Goal: Obtain resource: Download file/media

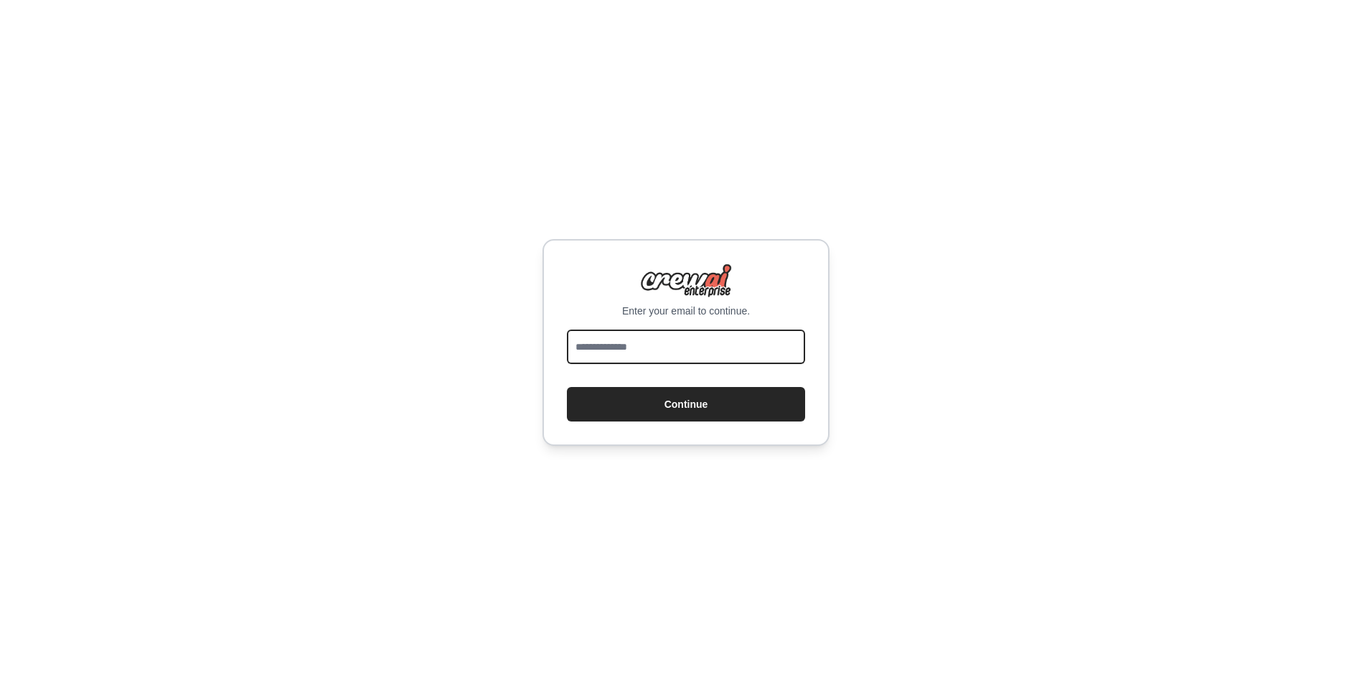
click at [619, 347] on input "email" at bounding box center [686, 346] width 238 height 34
type input "**********"
click at [894, 337] on div "**********" at bounding box center [686, 342] width 1372 height 685
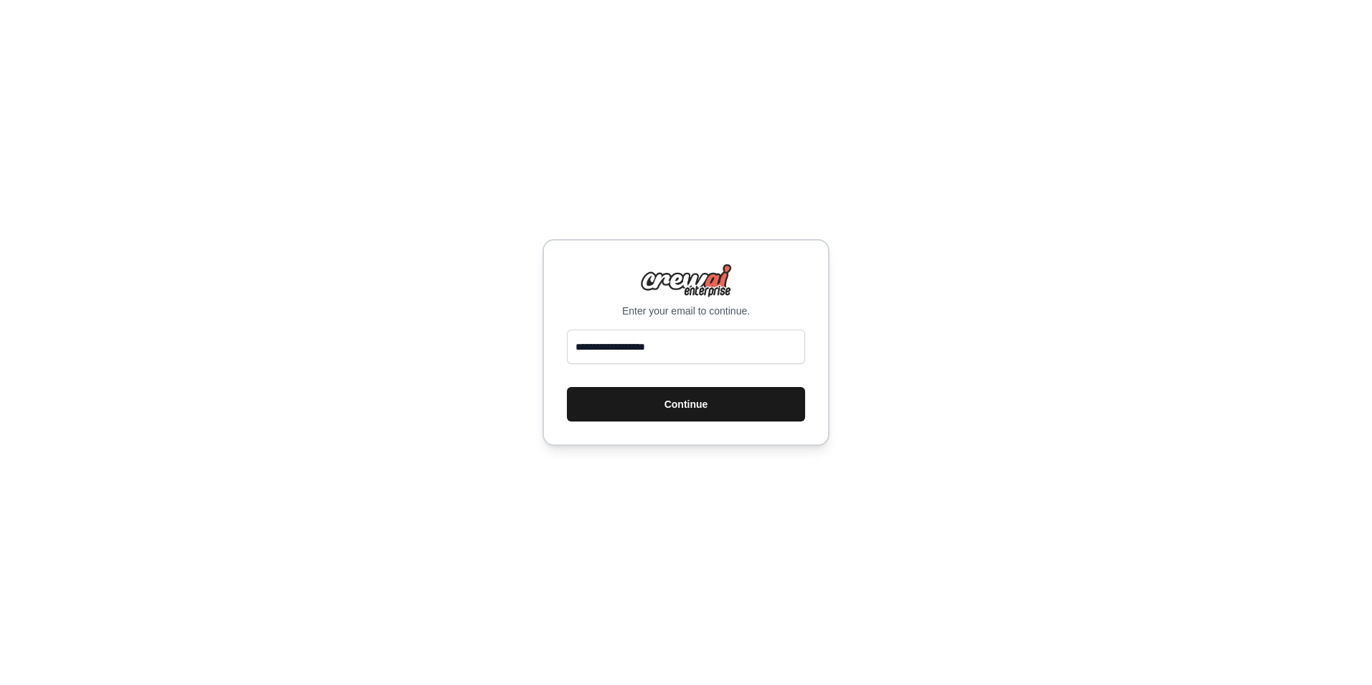
click at [677, 398] on button "Continue" at bounding box center [686, 404] width 238 height 34
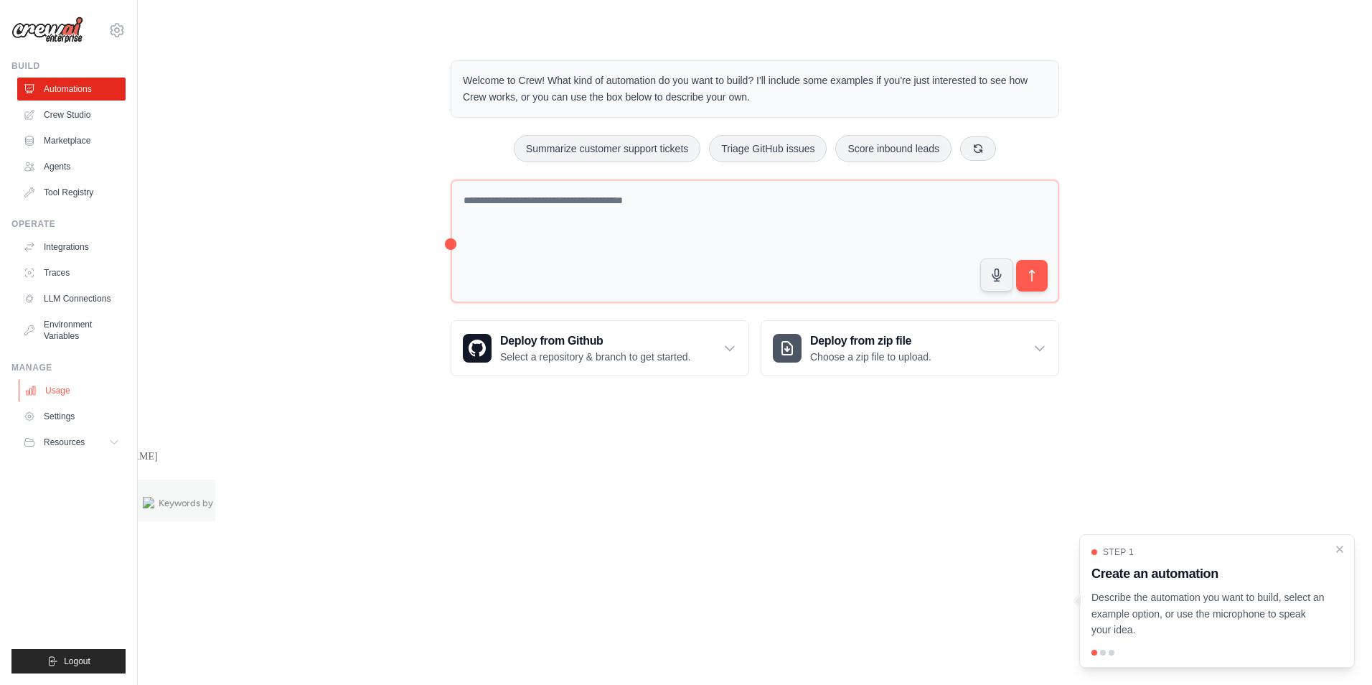
click at [89, 388] on link "Usage" at bounding box center [73, 390] width 108 height 23
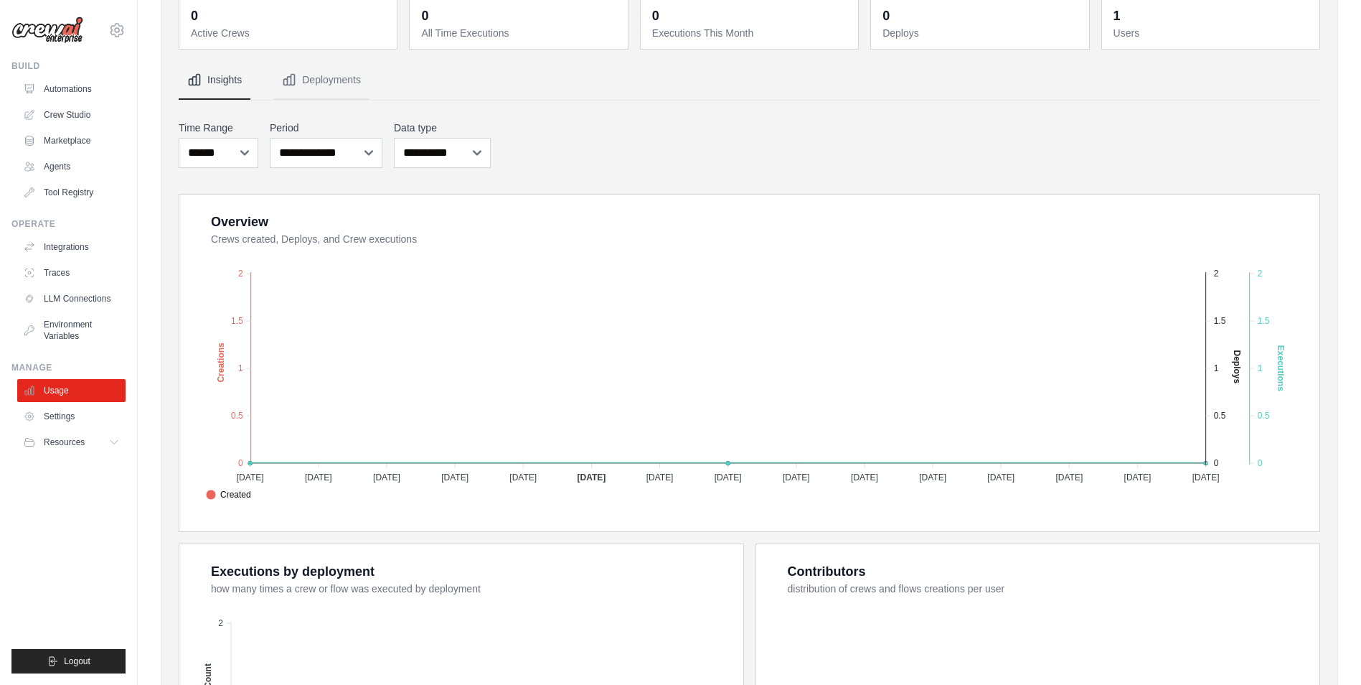
scroll to position [356, 0]
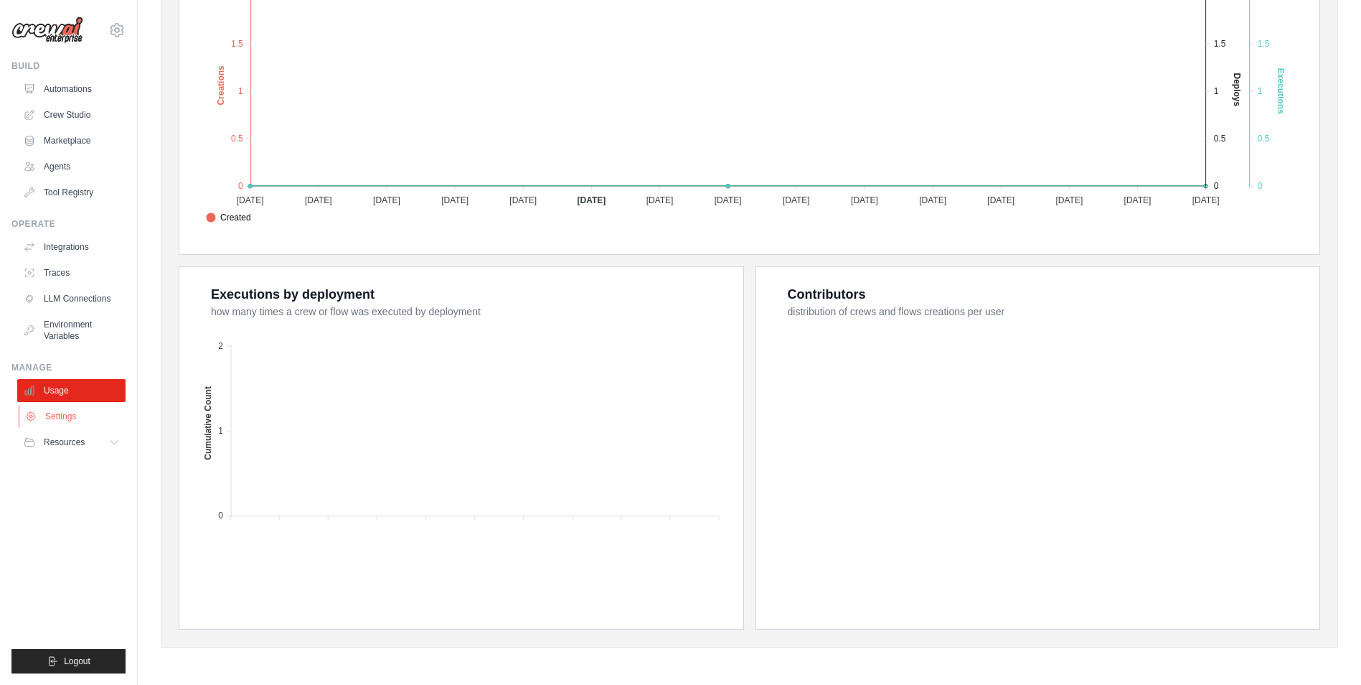
click at [47, 411] on link "Settings" at bounding box center [73, 416] width 108 height 23
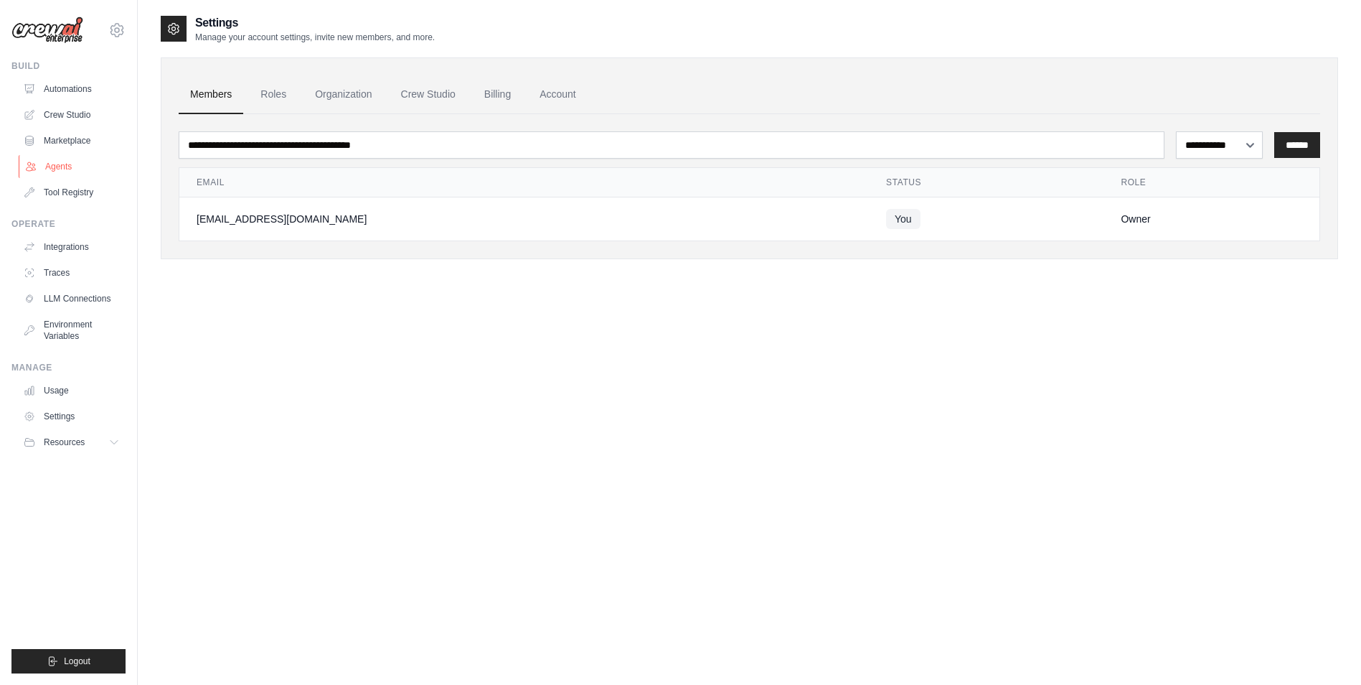
click at [65, 173] on link "Agents" at bounding box center [73, 166] width 108 height 23
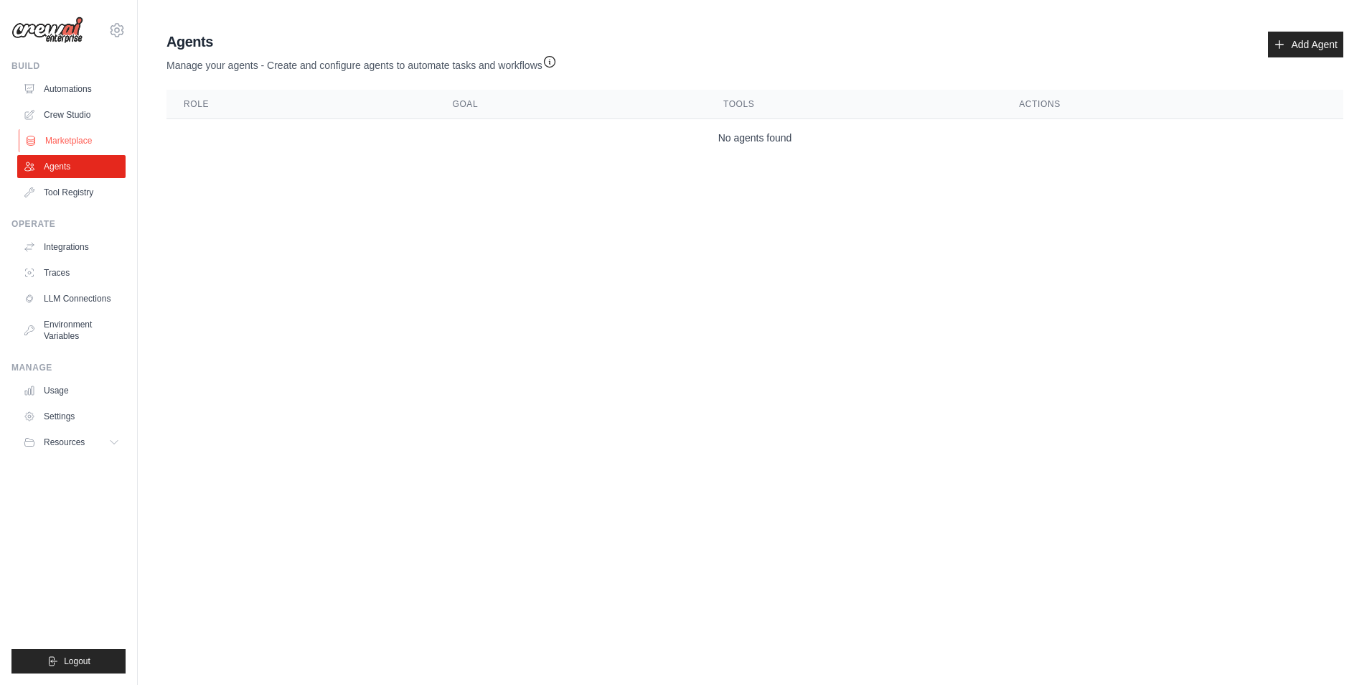
click at [70, 144] on link "Marketplace" at bounding box center [73, 140] width 108 height 23
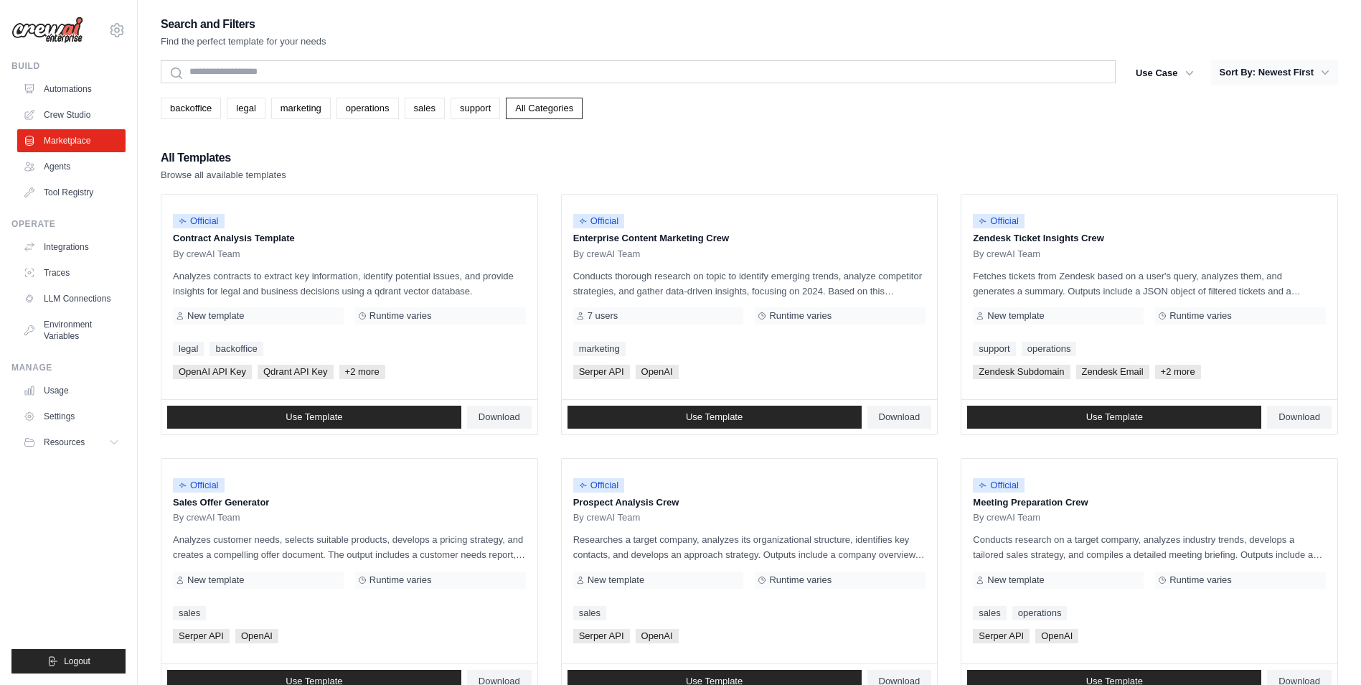
click at [1278, 70] on button "Sort By: Newest First" at bounding box center [1274, 73] width 127 height 26
click at [1251, 71] on button "Sort By: Newest First" at bounding box center [1274, 73] width 127 height 26
click at [1155, 65] on button "Use Case" at bounding box center [1164, 73] width 75 height 26
click at [1051, 130] on div "Search and Filters Find the perfect template for your needs Search Use Case bac…" at bounding box center [750, 656] width 1178 height 1284
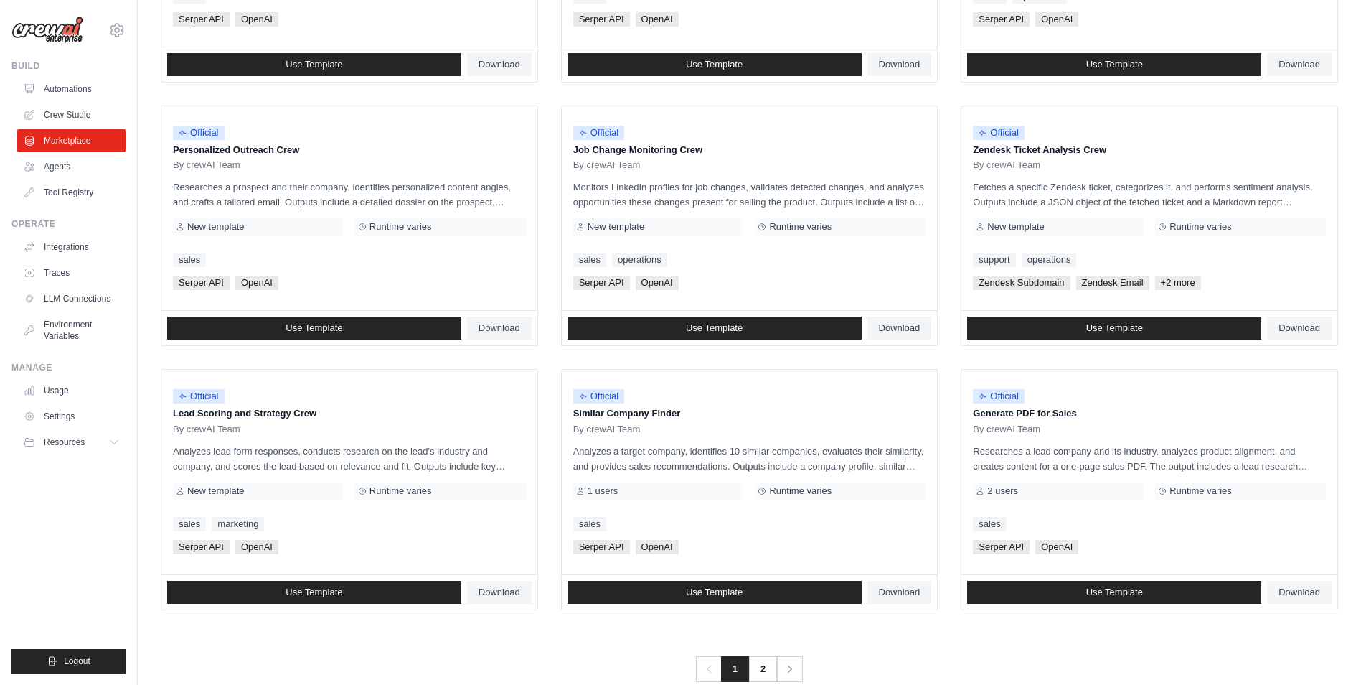
scroll to position [645, 0]
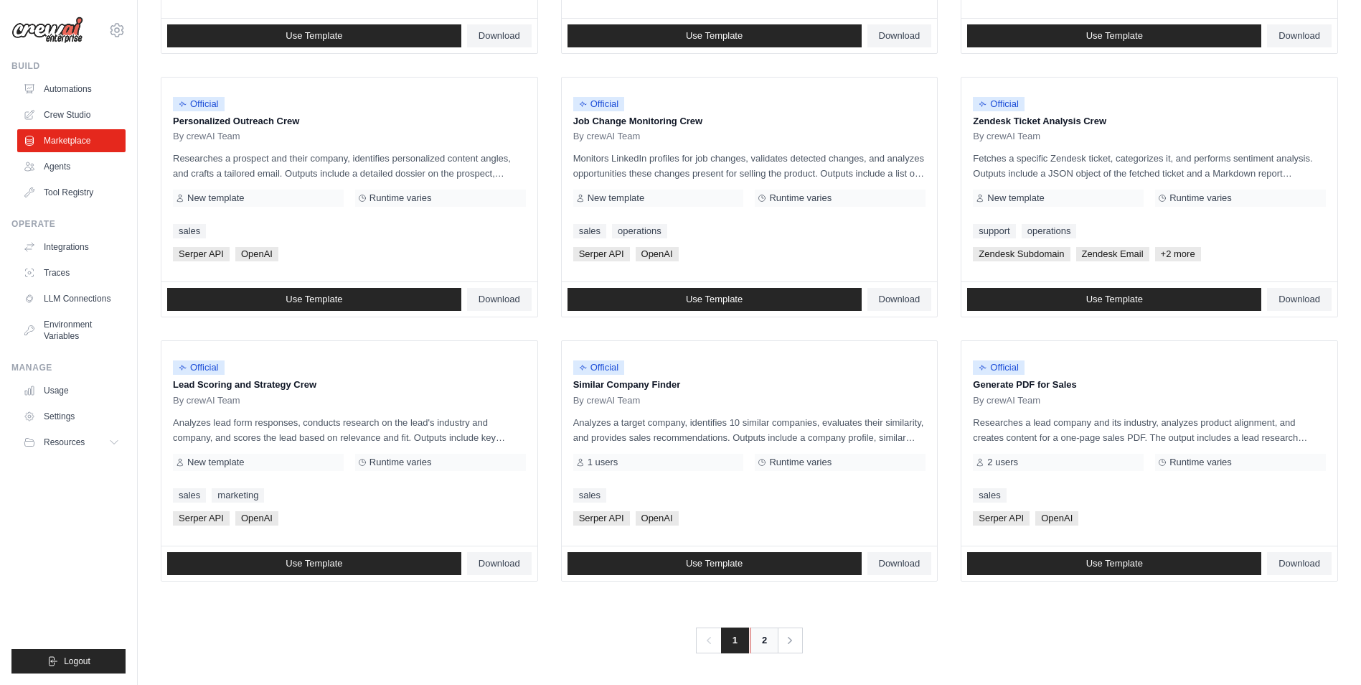
click at [768, 632] on link "2" at bounding box center [764, 640] width 29 height 26
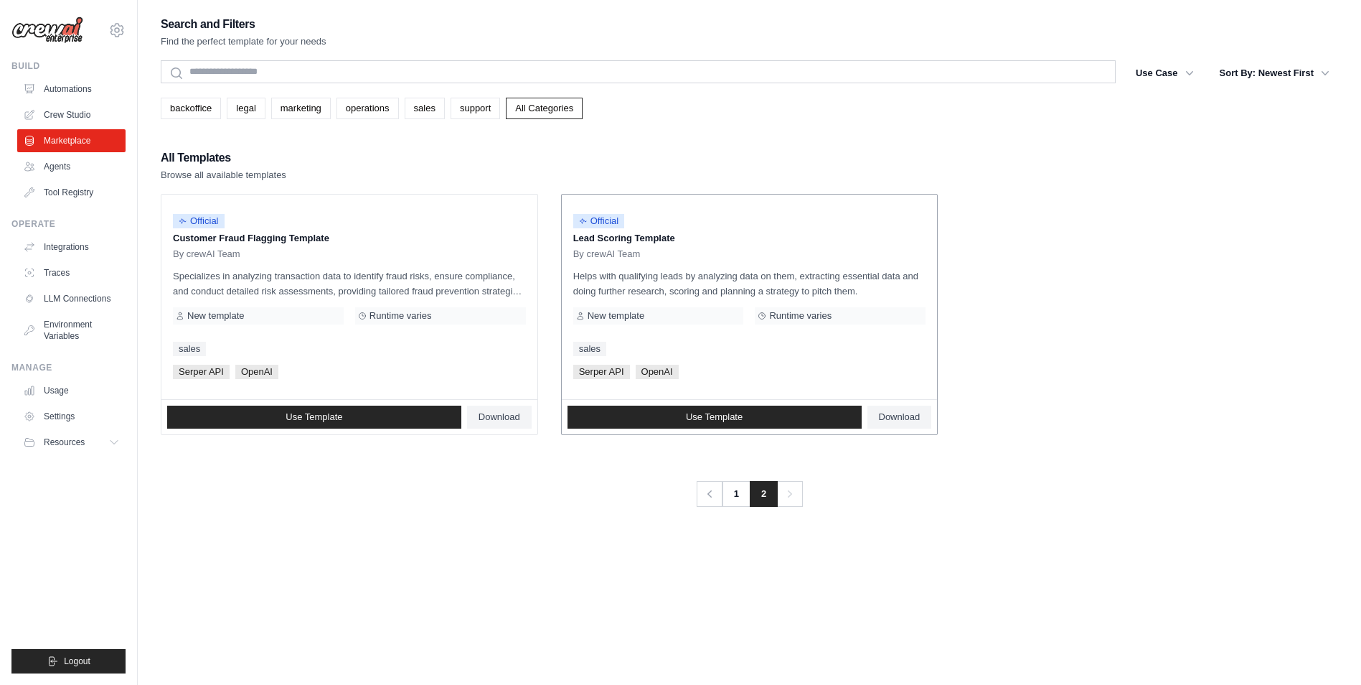
click at [609, 373] on span "Serper API" at bounding box center [601, 372] width 57 height 14
click at [738, 494] on link "1" at bounding box center [737, 494] width 29 height 26
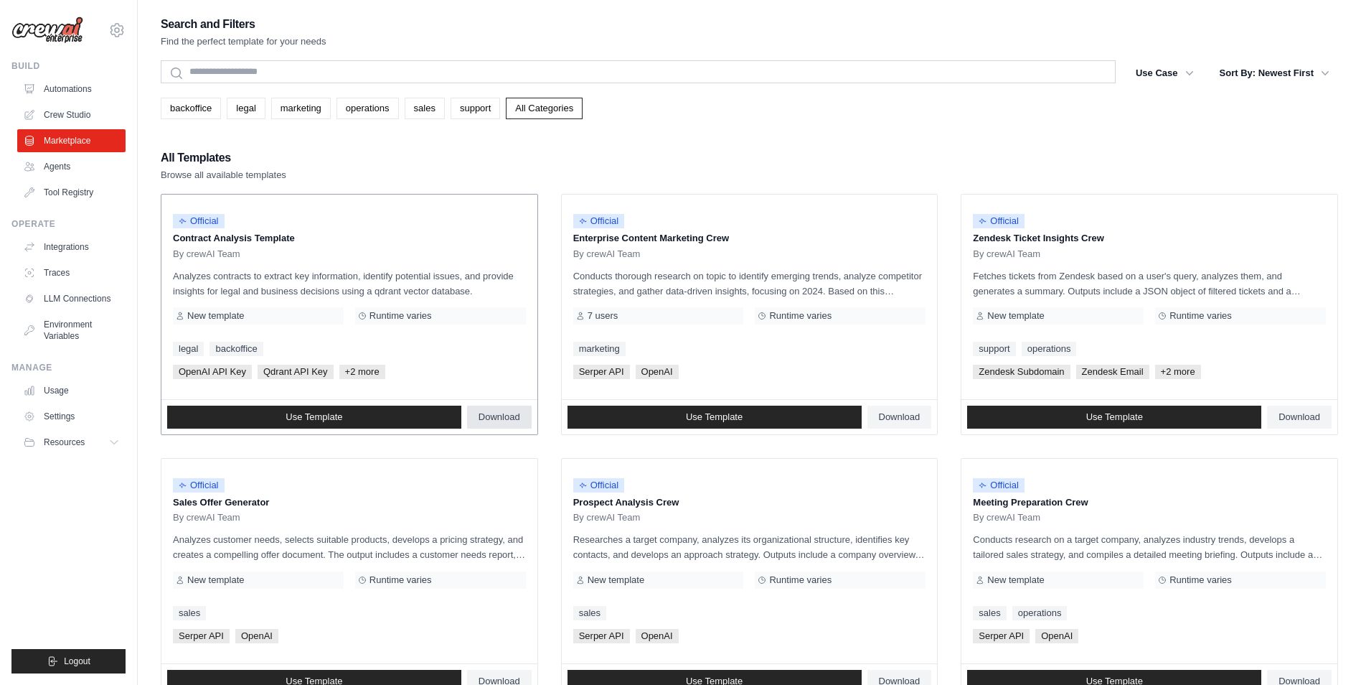
click at [495, 415] on span "Download" at bounding box center [500, 416] width 42 height 11
click at [911, 420] on span "Download" at bounding box center [900, 416] width 42 height 11
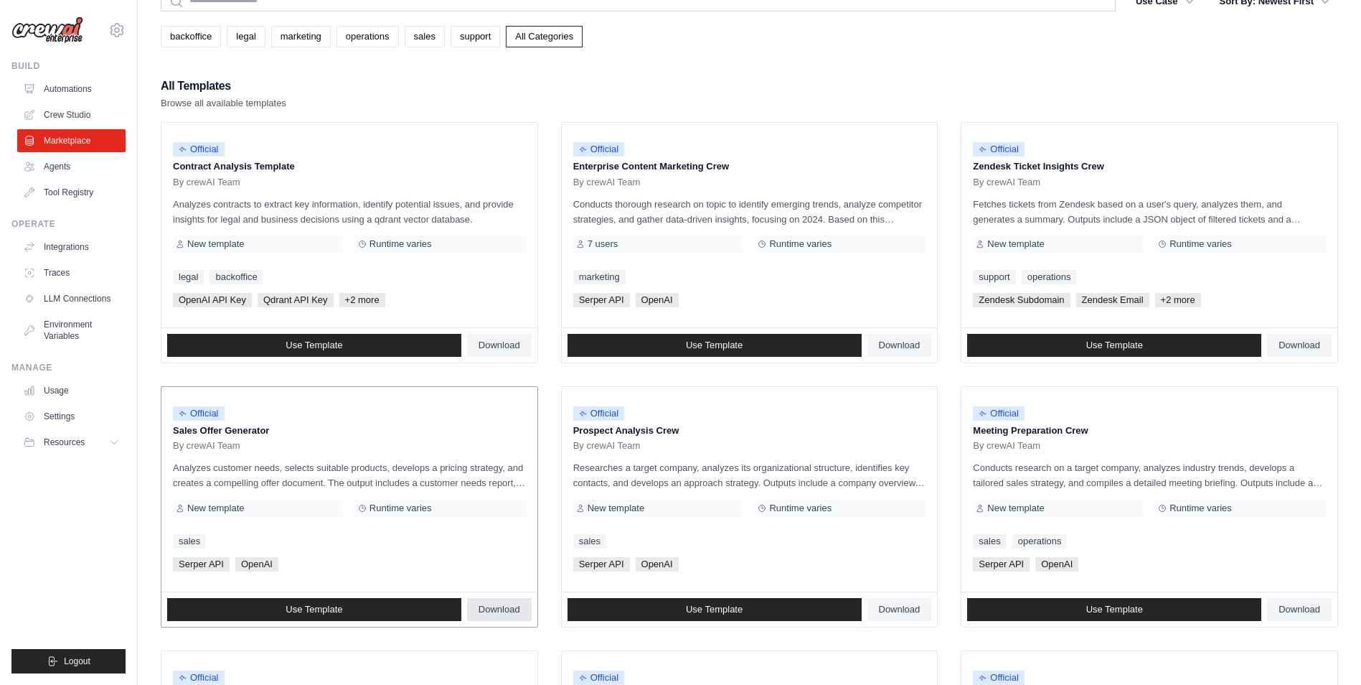
click at [500, 611] on span "Download" at bounding box center [500, 609] width 42 height 11
click at [911, 606] on span "Download" at bounding box center [900, 609] width 42 height 11
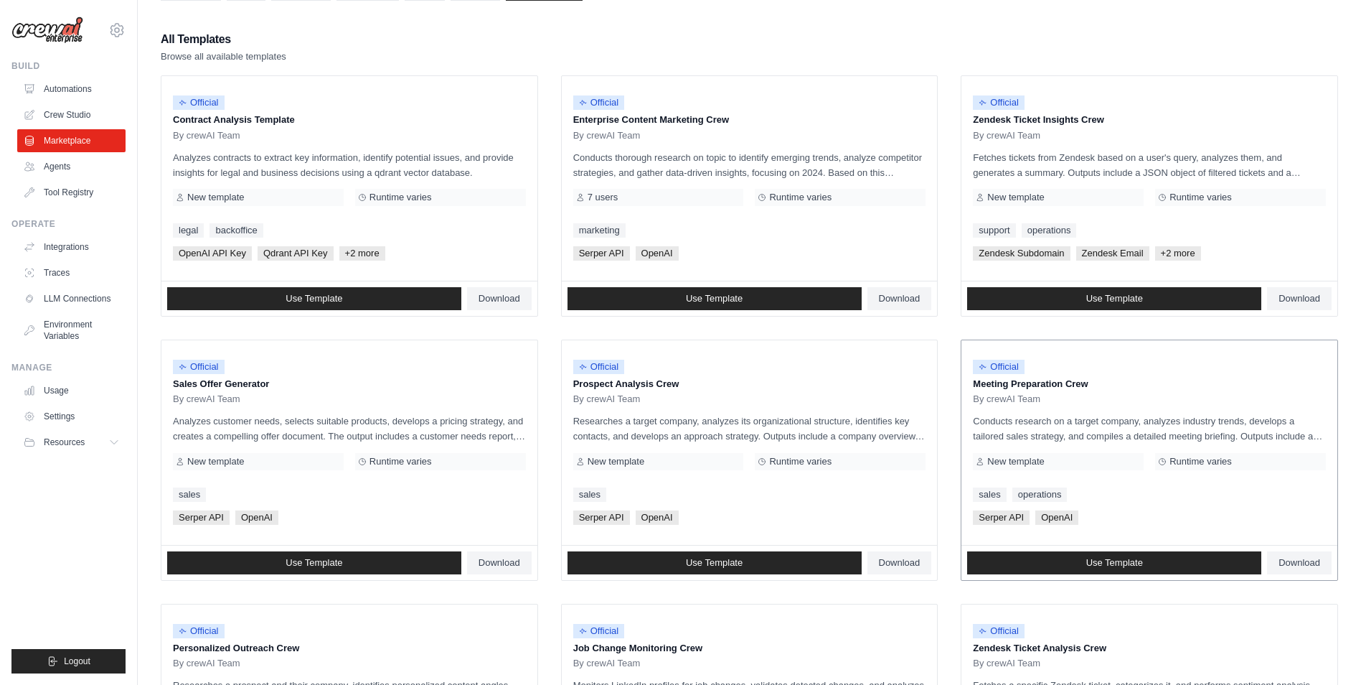
scroll to position [144, 0]
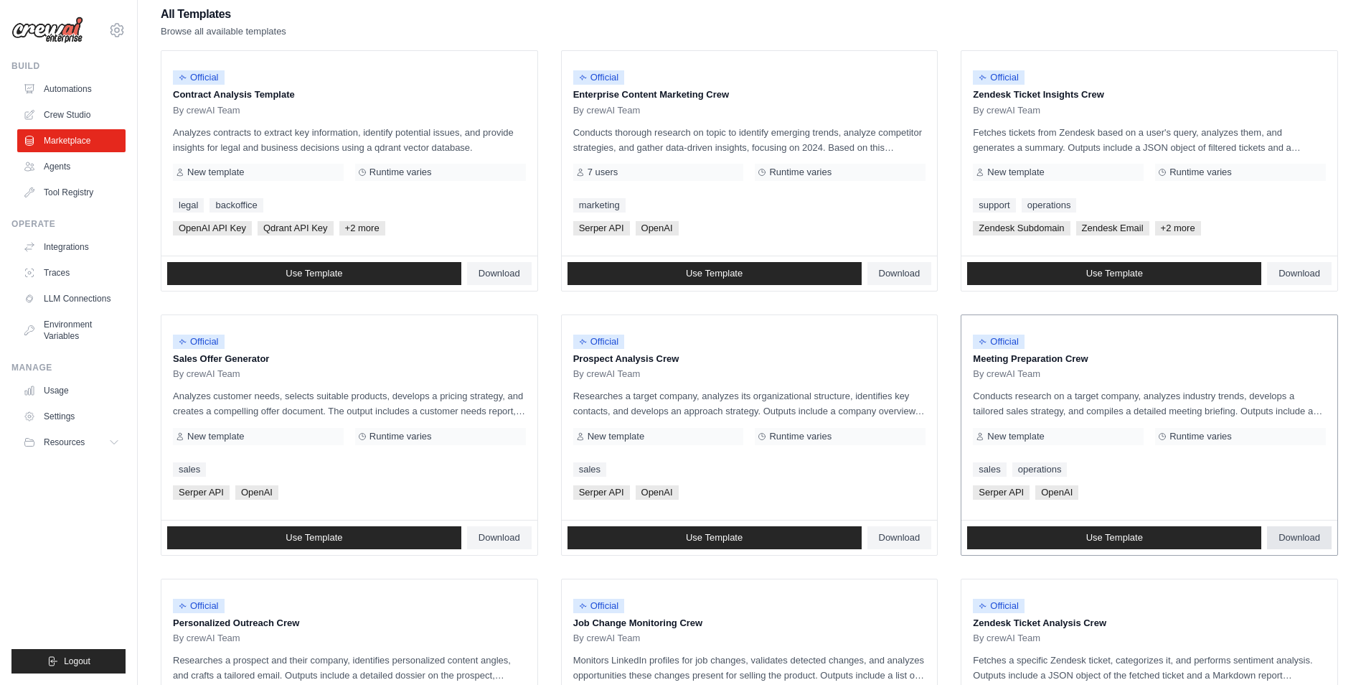
click at [1298, 535] on span "Download" at bounding box center [1300, 537] width 42 height 11
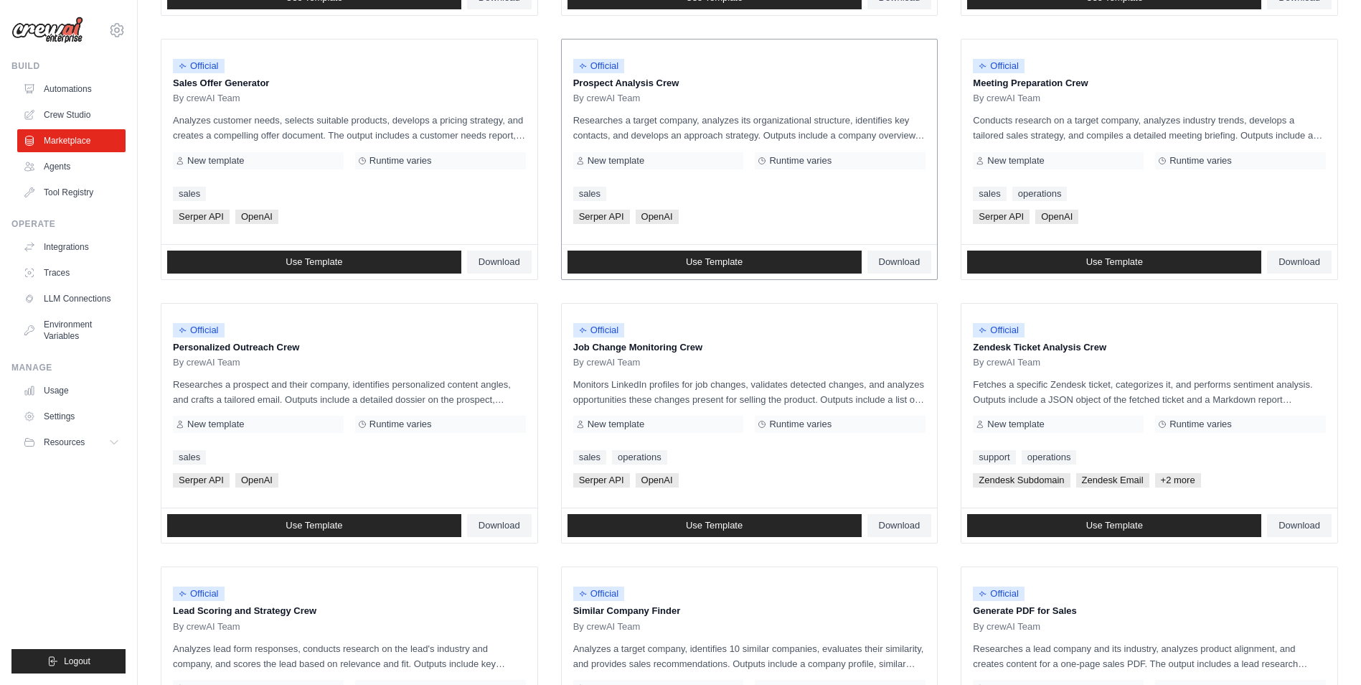
scroll to position [431, 0]
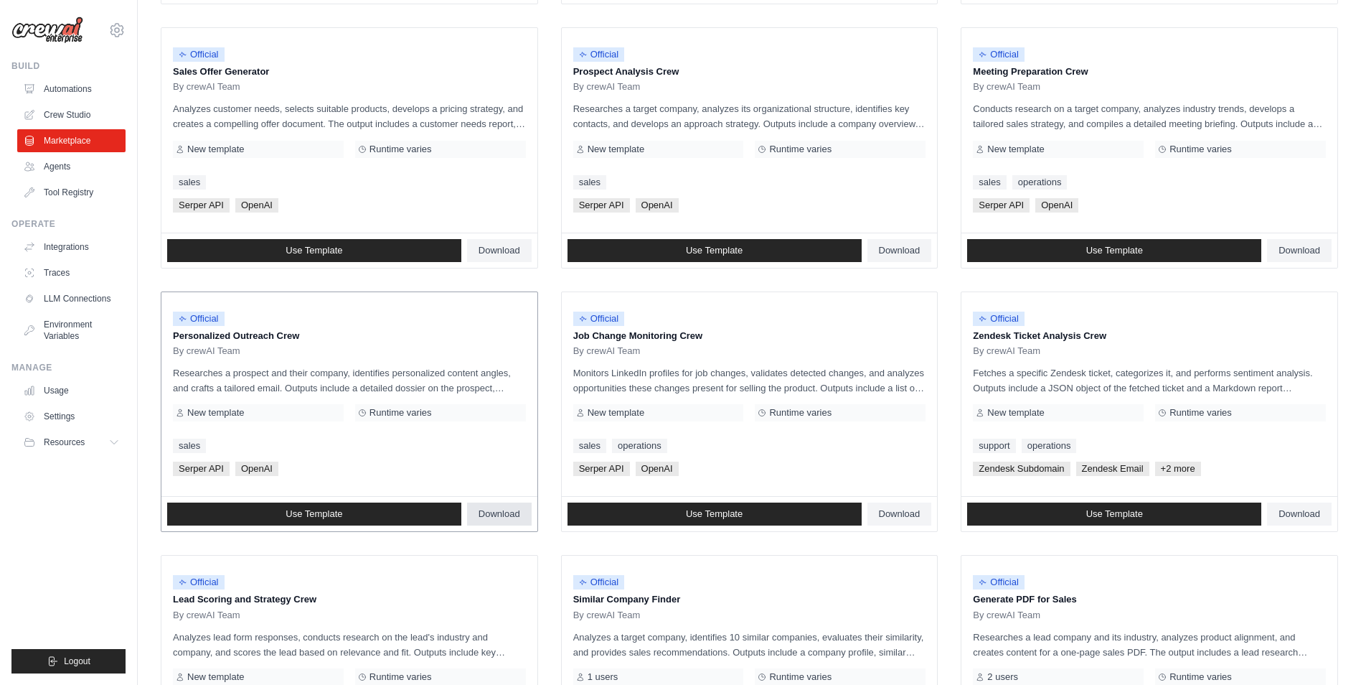
click at [489, 516] on span "Download" at bounding box center [500, 513] width 42 height 11
click at [887, 513] on span "Download" at bounding box center [900, 513] width 42 height 11
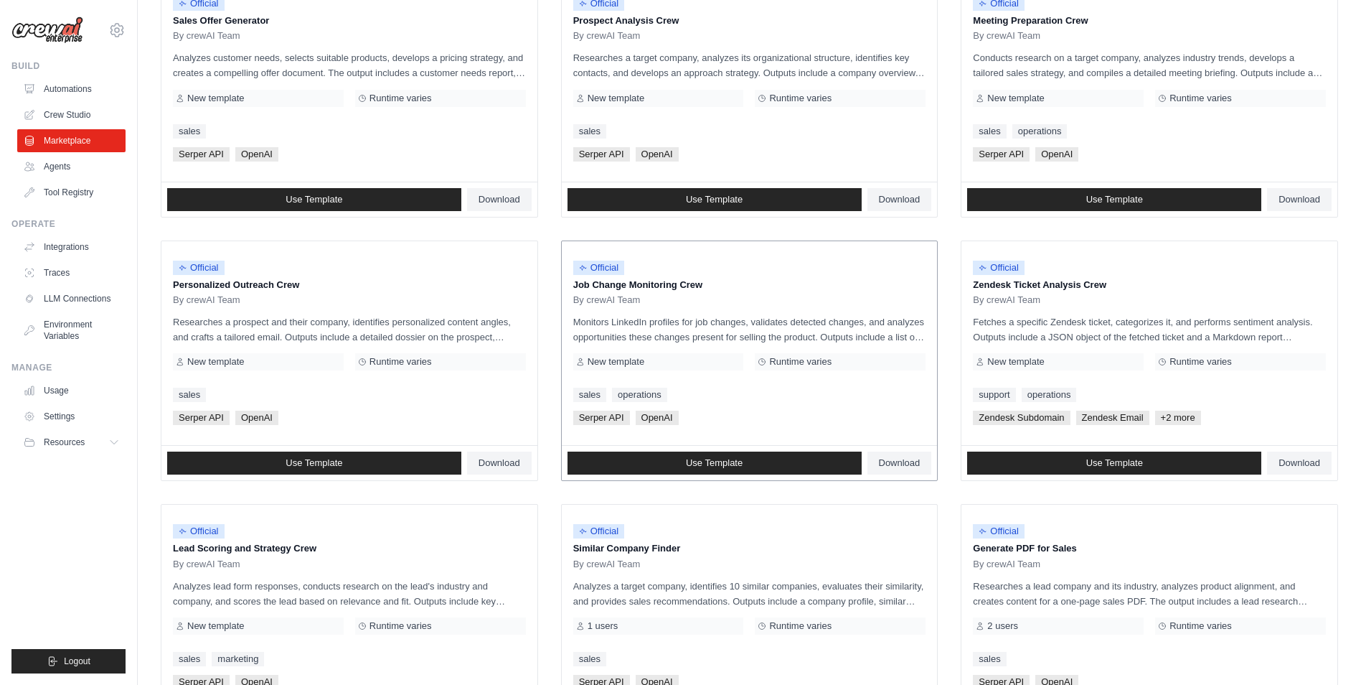
scroll to position [645, 0]
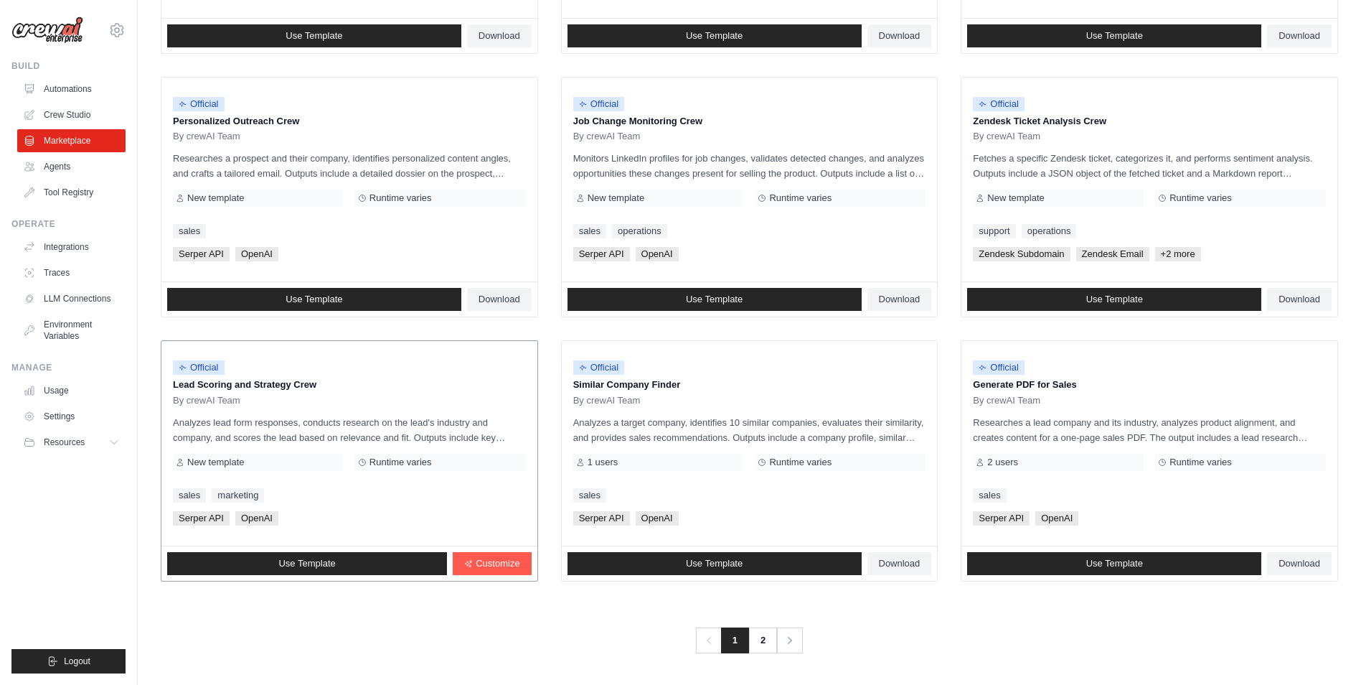
click at [482, 522] on div "Serper API OpenAI" at bounding box center [349, 518] width 353 height 14
click at [488, 559] on span "Customize" at bounding box center [498, 563] width 44 height 11
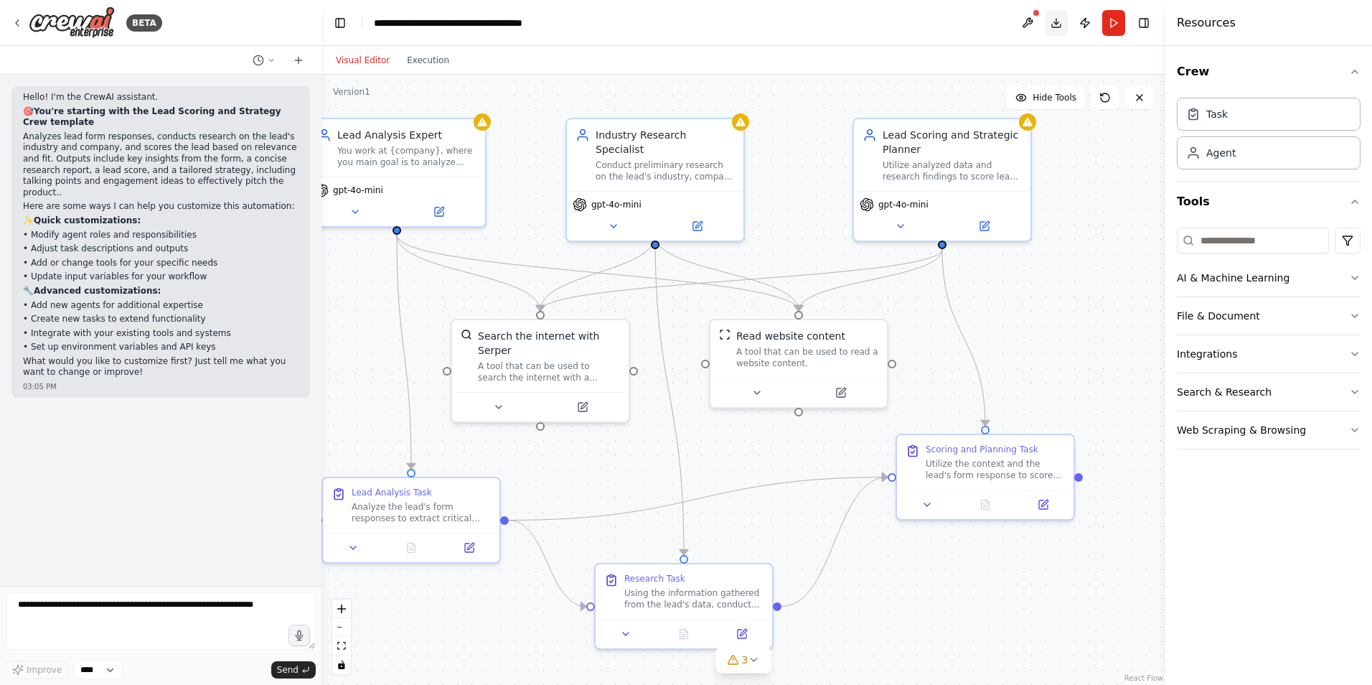
click at [1060, 20] on button "Download" at bounding box center [1056, 23] width 23 height 26
click at [628, 23] on header "**********" at bounding box center [744, 23] width 844 height 46
click at [24, 20] on div "BETA" at bounding box center [86, 22] width 151 height 32
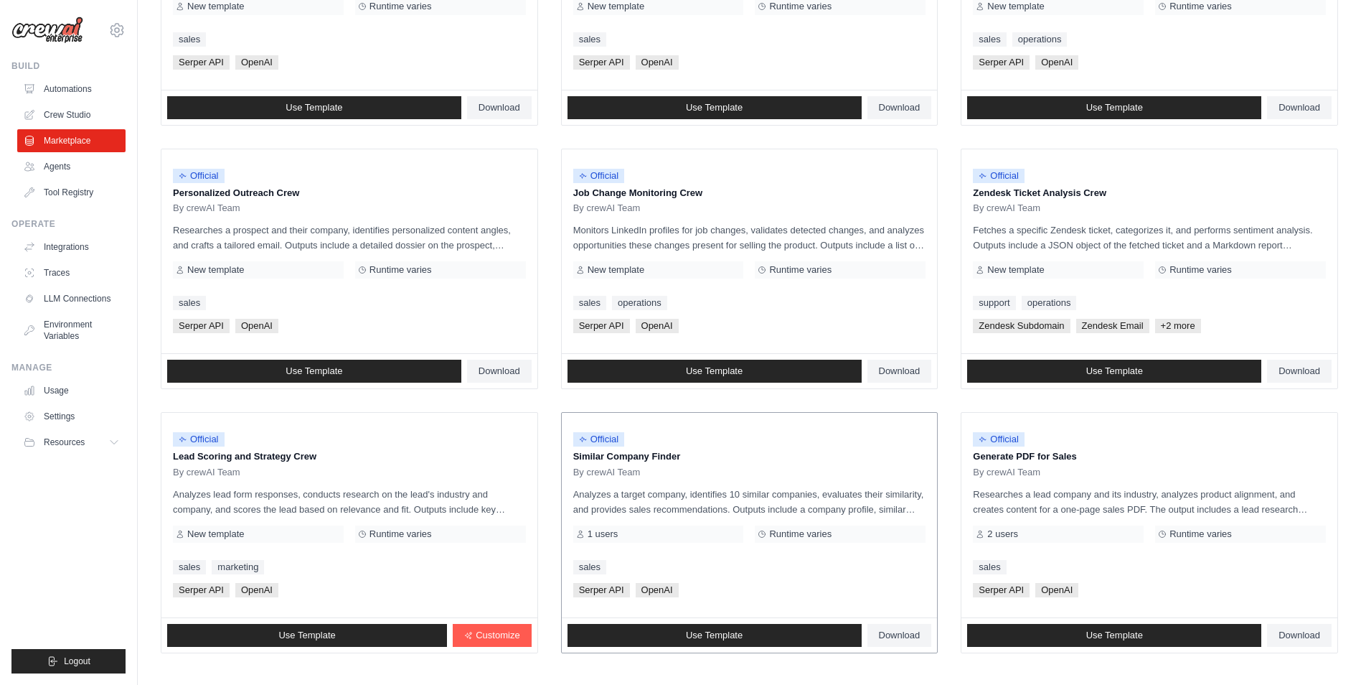
scroll to position [645, 0]
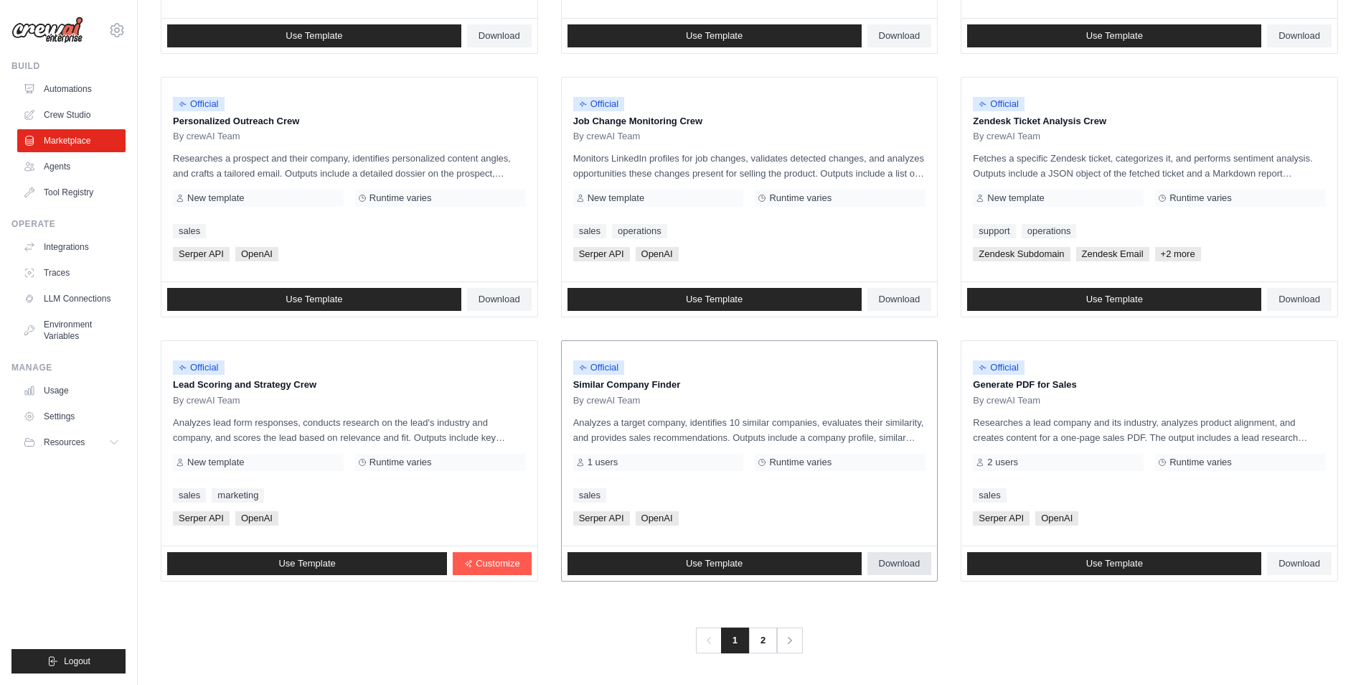
click at [901, 566] on span "Download" at bounding box center [900, 563] width 42 height 11
click at [1293, 566] on span "Download" at bounding box center [1300, 563] width 42 height 11
click at [764, 637] on link "2" at bounding box center [764, 640] width 29 height 26
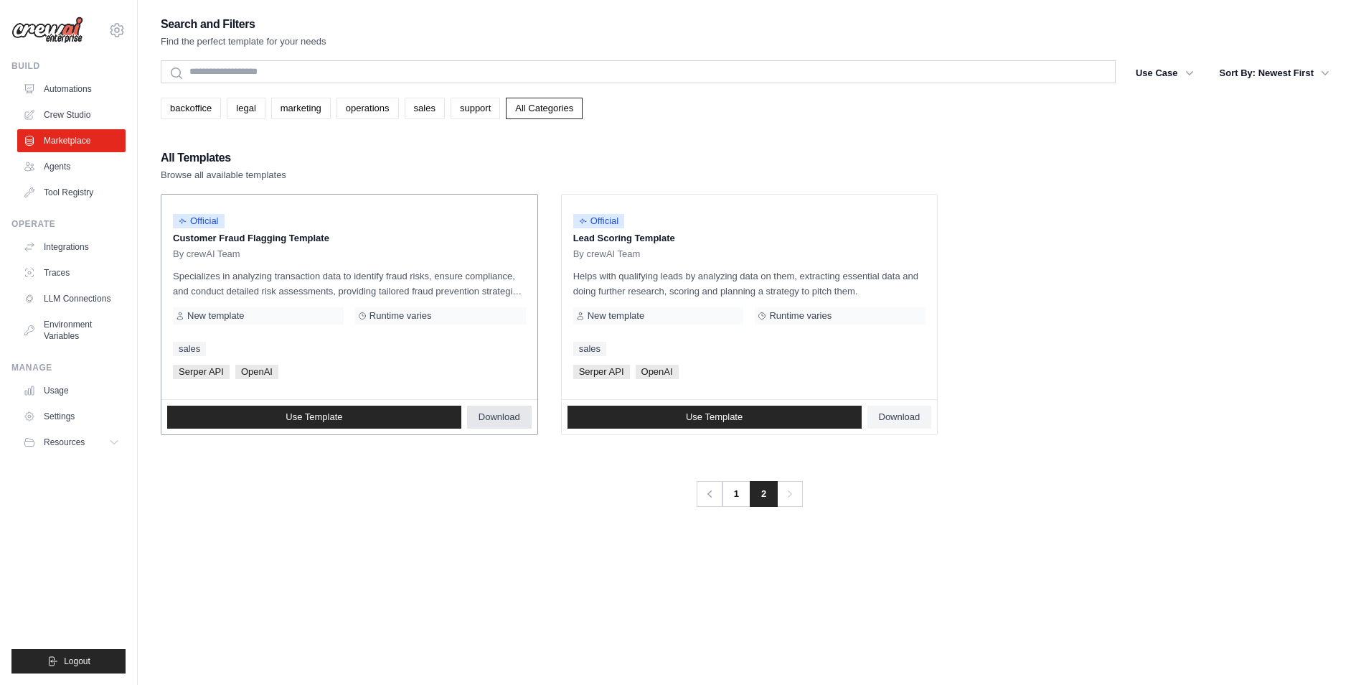
click at [492, 415] on span "Download" at bounding box center [500, 416] width 42 height 11
click at [900, 418] on span "Download" at bounding box center [900, 416] width 42 height 11
click at [1109, 606] on div "Search and Filters Find the perfect template for your needs Search Use Case bac…" at bounding box center [750, 356] width 1178 height 685
